Goal: Navigation & Orientation: Find specific page/section

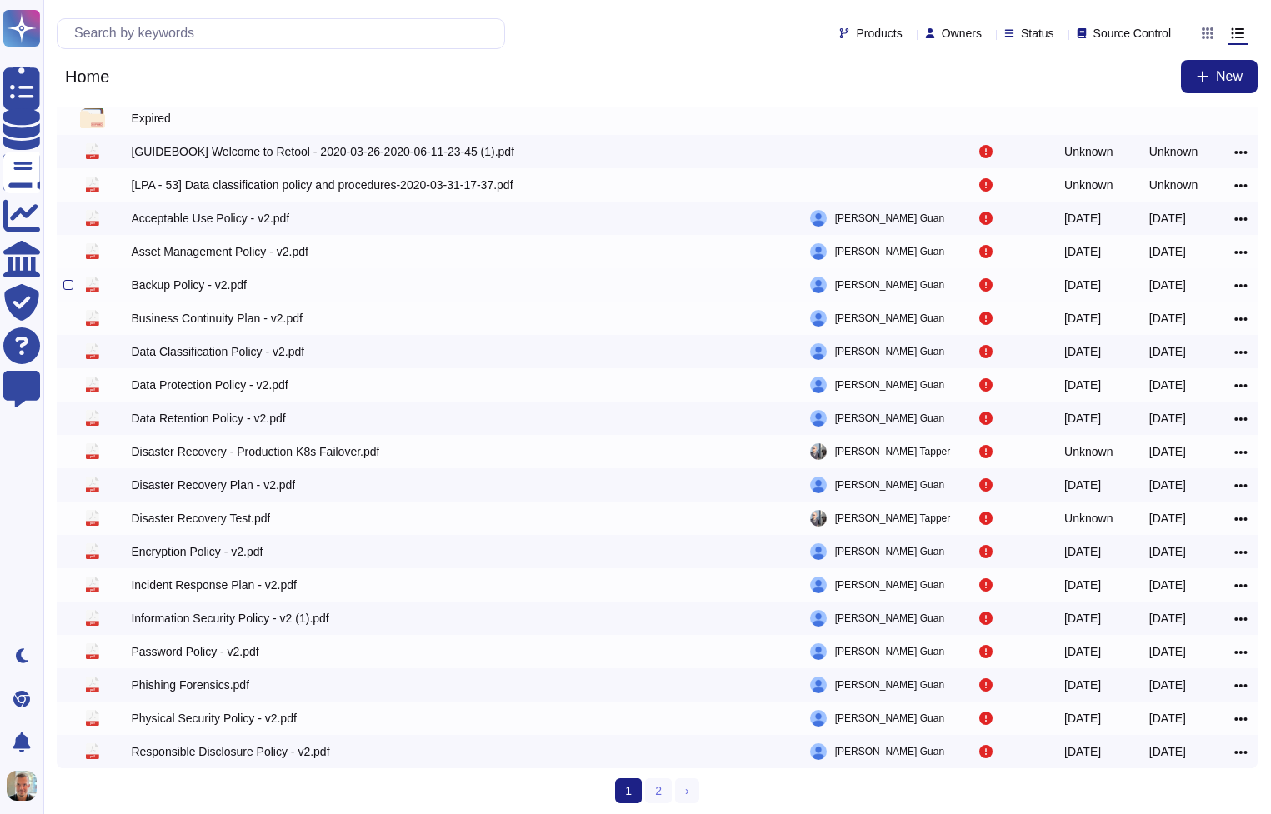
scroll to position [28, 0]
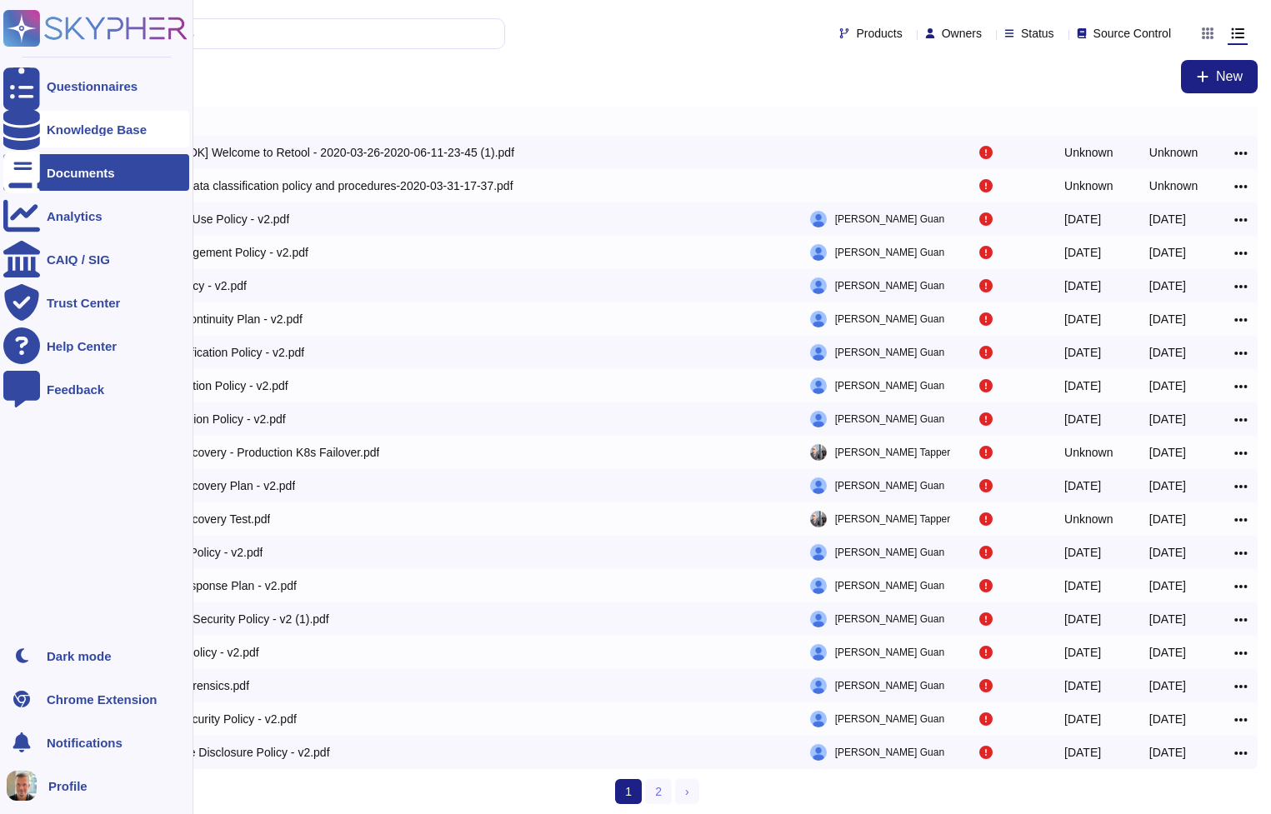
click at [58, 129] on div "Knowledge Base" at bounding box center [97, 129] width 100 height 13
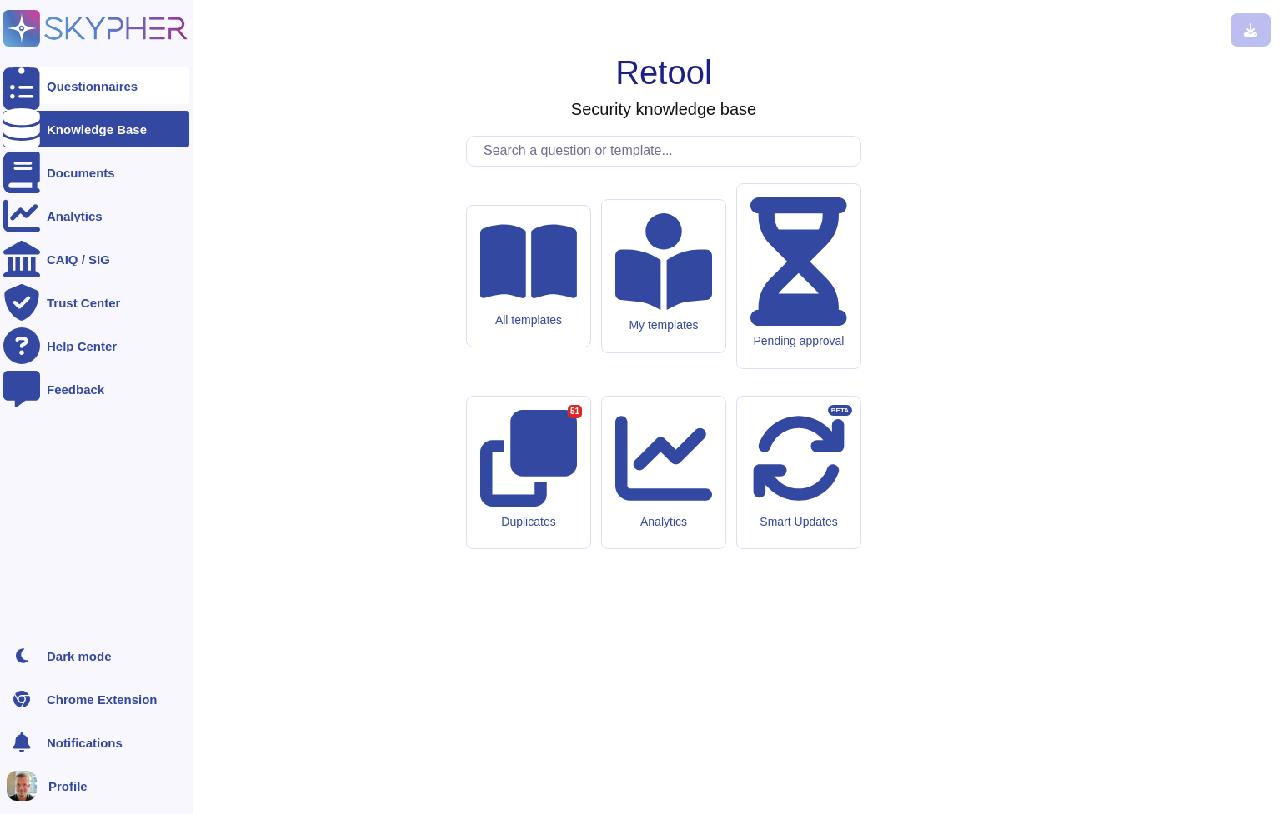
click at [72, 92] on div "Questionnaires" at bounding box center [92, 86] width 91 height 13
